Goal: Task Accomplishment & Management: Manage account settings

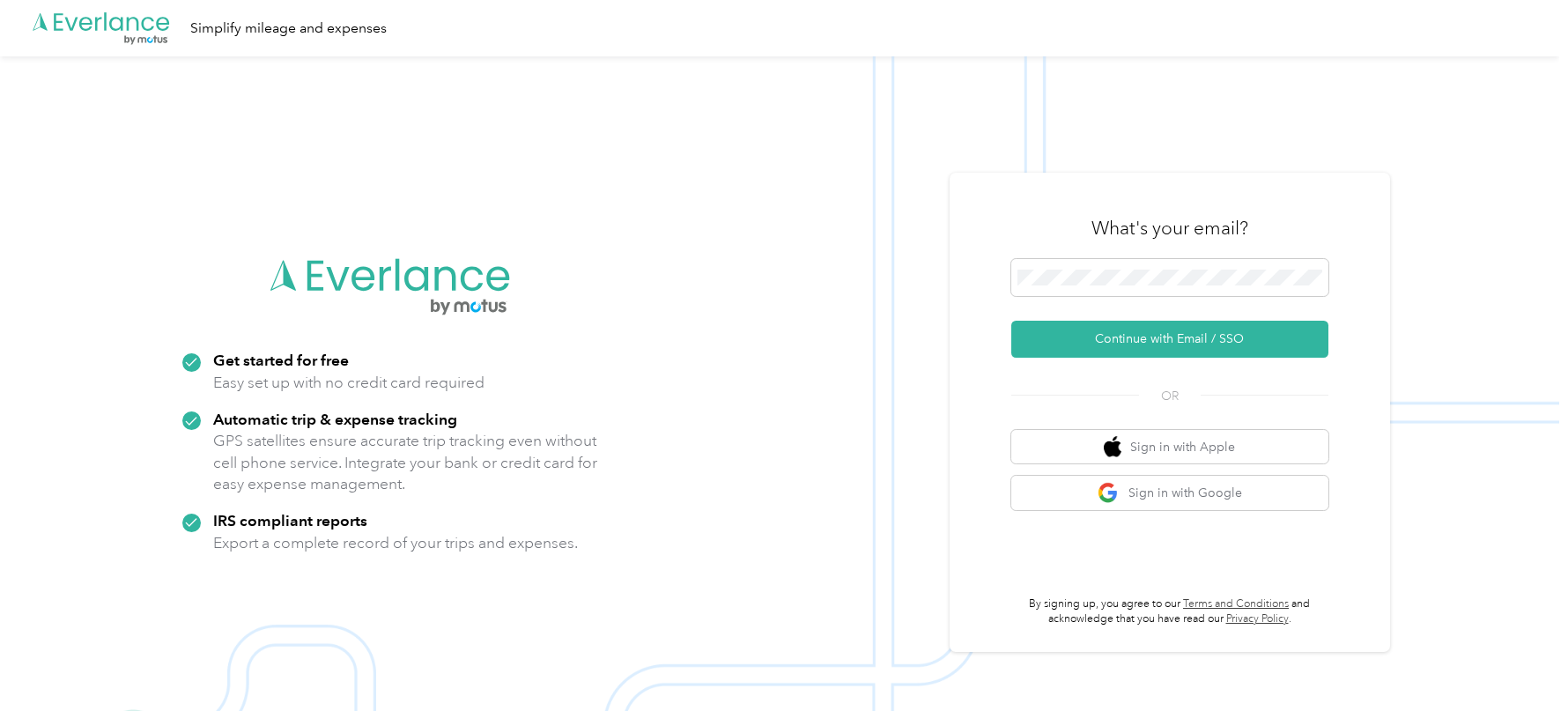
click at [1049, 225] on div "What's your email?" at bounding box center [1169, 228] width 317 height 62
click at [1074, 328] on button "Continue with Email / SSO" at bounding box center [1169, 339] width 317 height 37
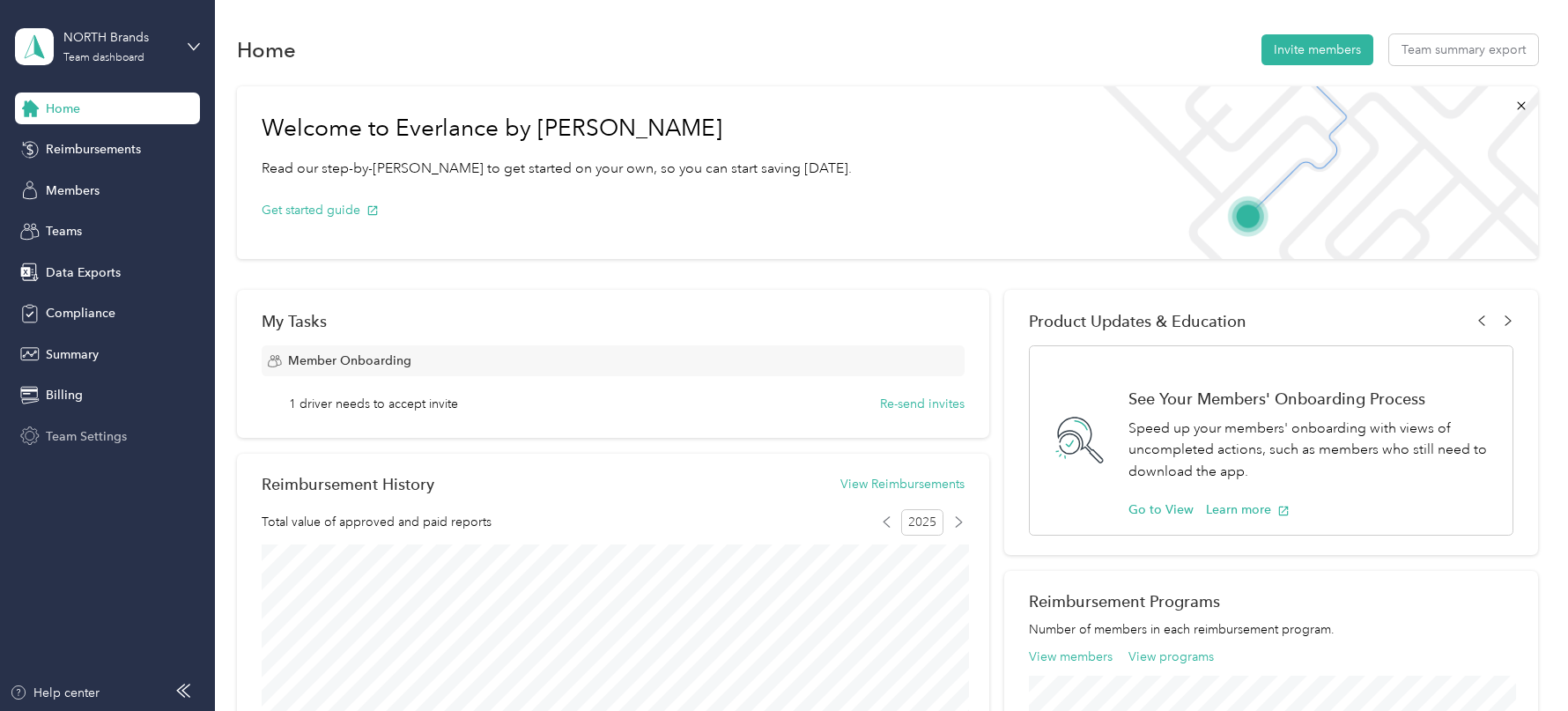
click at [103, 427] on span "Team Settings" at bounding box center [86, 436] width 81 height 19
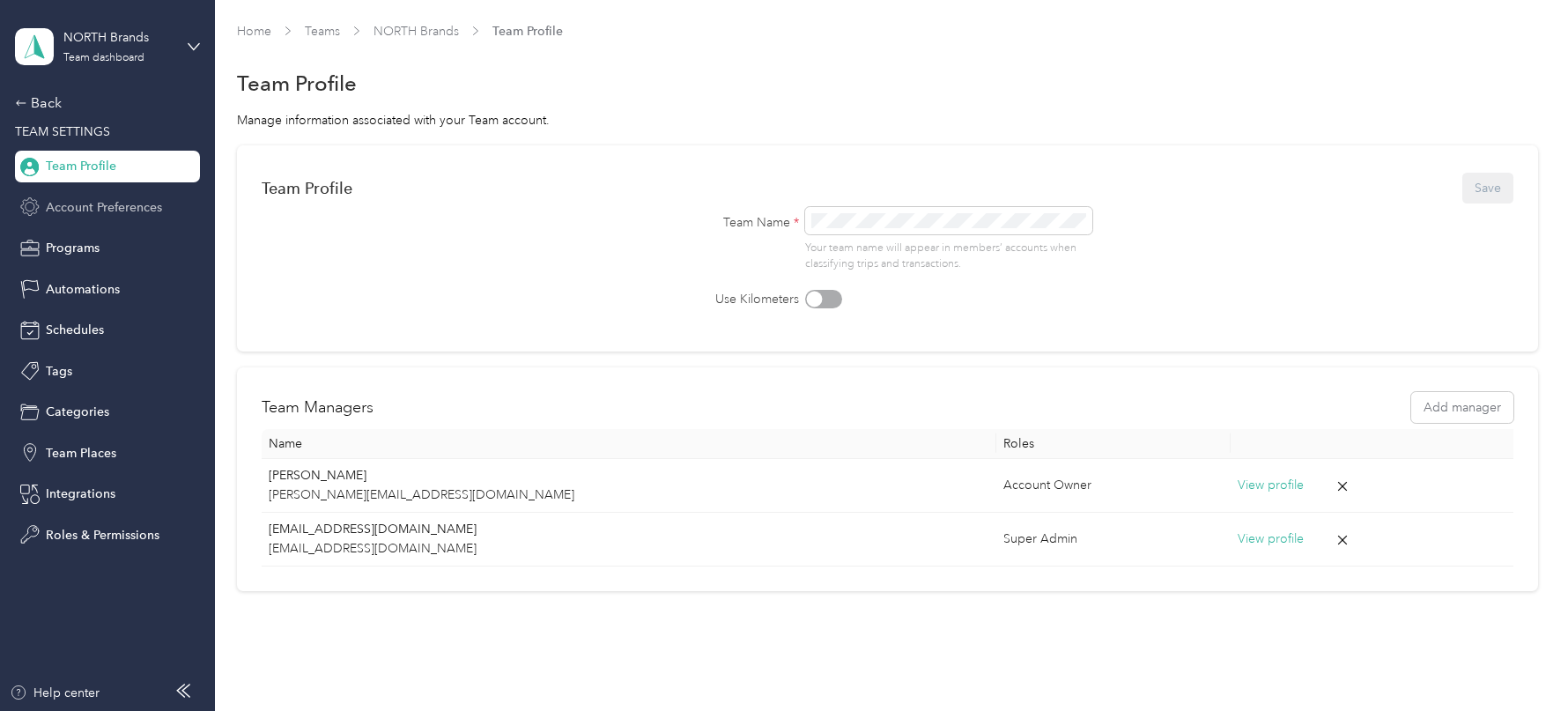
click at [106, 205] on span "Account Preferences" at bounding box center [104, 207] width 116 height 19
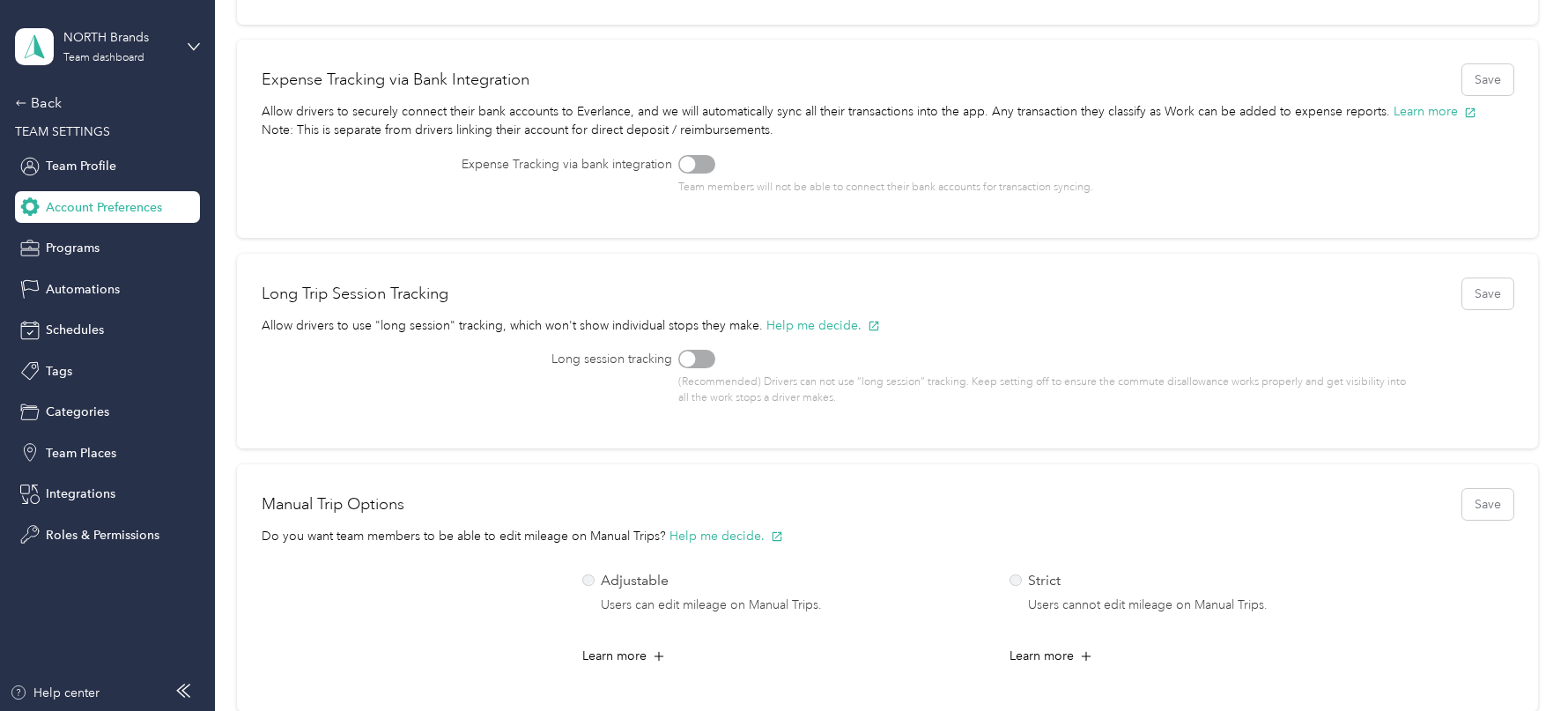
scroll to position [529, 0]
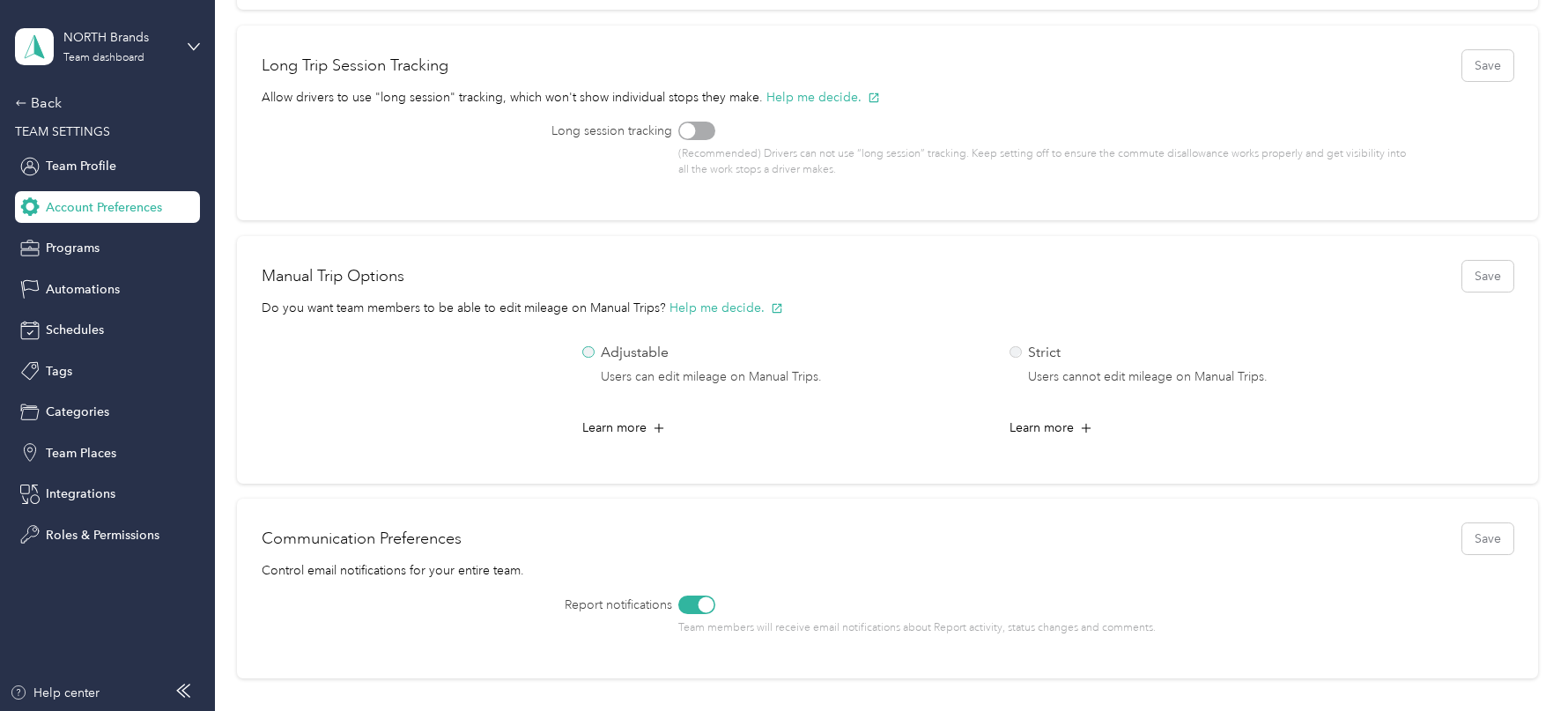
click at [657, 356] on p "Adjustable" at bounding box center [711, 352] width 221 height 22
click at [1496, 279] on button "Save" at bounding box center [1488, 276] width 51 height 30
click at [120, 30] on div "NORTH Brands" at bounding box center [118, 38] width 110 height 19
click at [119, 233] on div "You’re signed in as [EMAIL_ADDRESS][DOMAIN_NAME] Team dashboard Personal dashbo…" at bounding box center [200, 163] width 371 height 180
click at [157, 55] on div "NORTH Brands Team dashboard" at bounding box center [118, 46] width 110 height 35
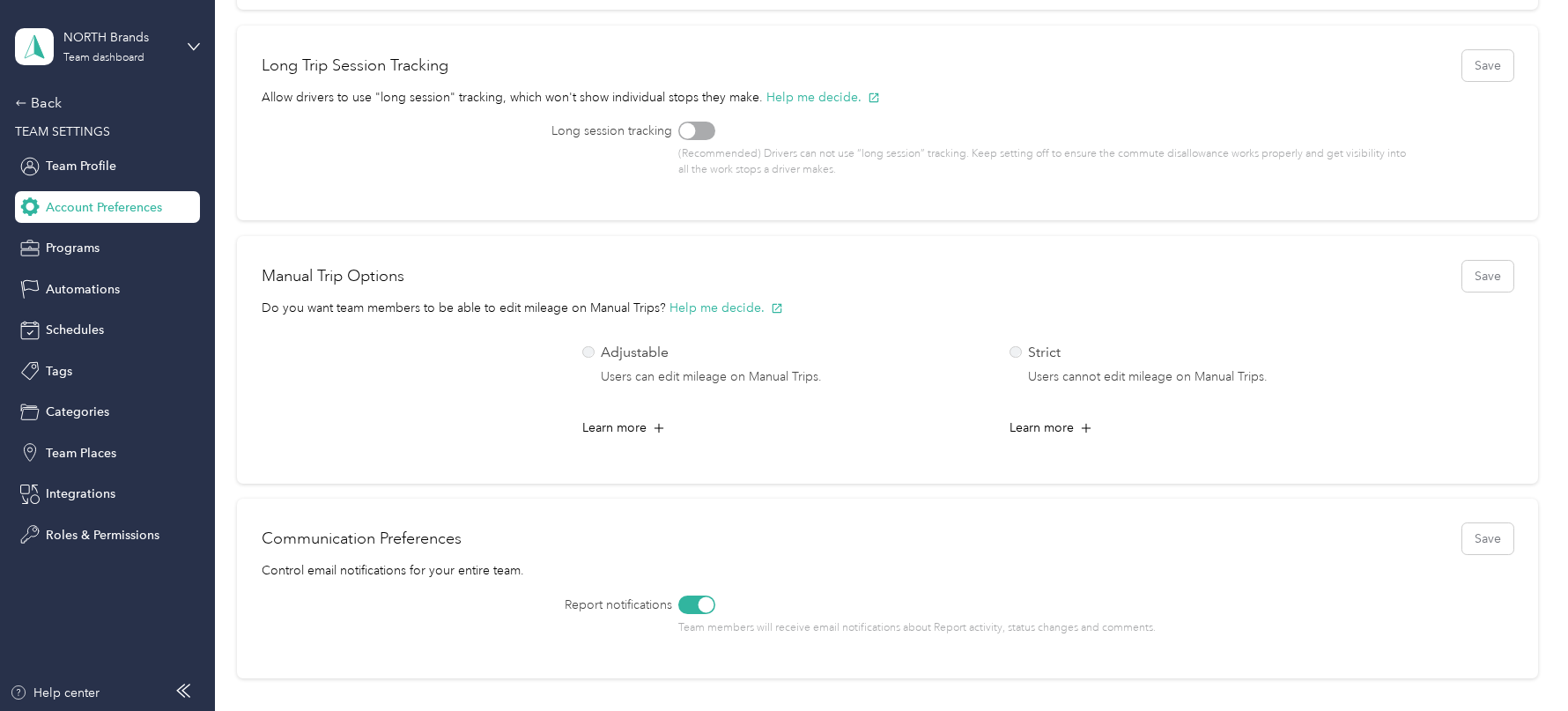
click at [82, 217] on div "Log out" at bounding box center [64, 223] width 68 height 19
